Goal: Task Accomplishment & Management: Use online tool/utility

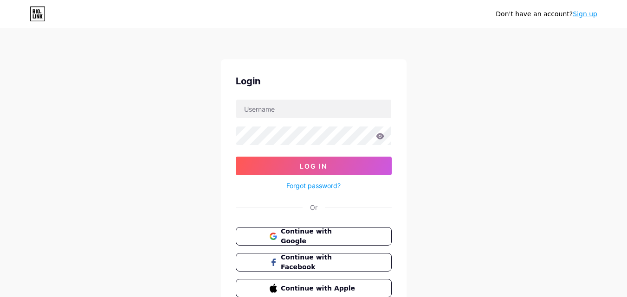
type input "[EMAIL_ADDRESS][DOMAIN_NAME]"
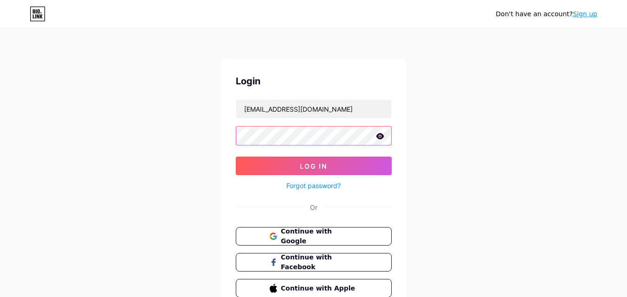
click at [236, 157] on button "Log In" at bounding box center [314, 166] width 156 height 19
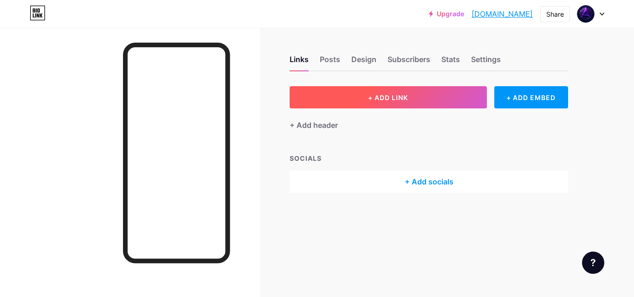
click at [342, 99] on button "+ ADD LINK" at bounding box center [388, 97] width 197 height 22
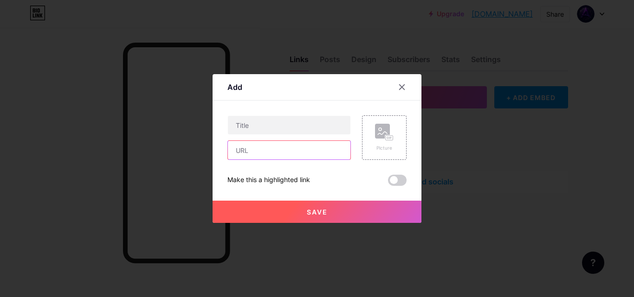
click at [315, 149] on input "text" at bounding box center [289, 150] width 123 height 19
paste input "[URL][DOMAIN_NAME]"
type input "[URL][DOMAIN_NAME]"
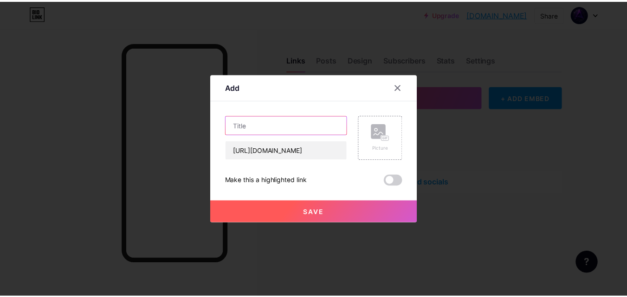
scroll to position [0, 0]
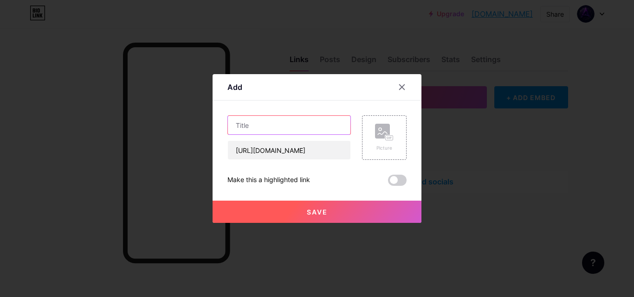
click at [318, 128] on input "text" at bounding box center [289, 125] width 123 height 19
type input "Amethyra ECOS Bitcoin Mining"
click at [343, 217] on button "Save" at bounding box center [317, 212] width 209 height 22
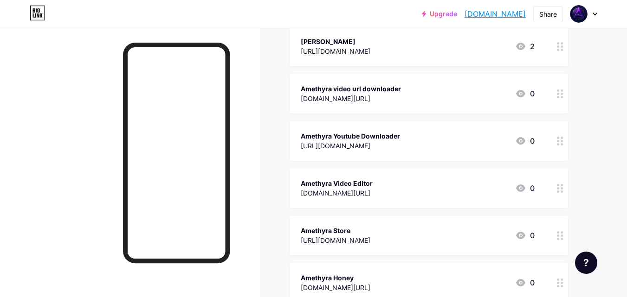
scroll to position [4918, 0]
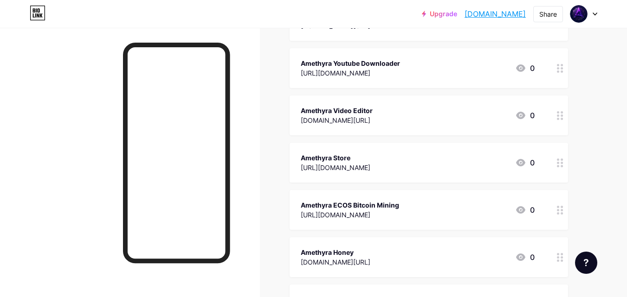
click at [593, 14] on icon at bounding box center [595, 14] width 5 height 3
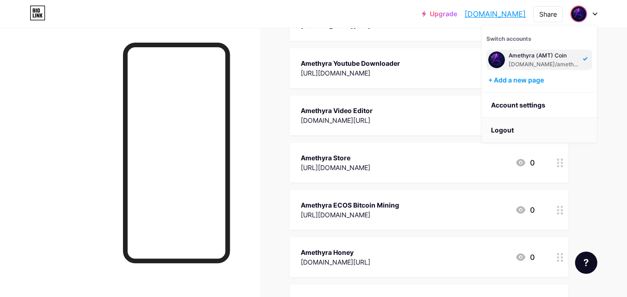
click at [582, 127] on li "Logout" at bounding box center [539, 130] width 115 height 25
